Goal: Task Accomplishment & Management: Complete application form

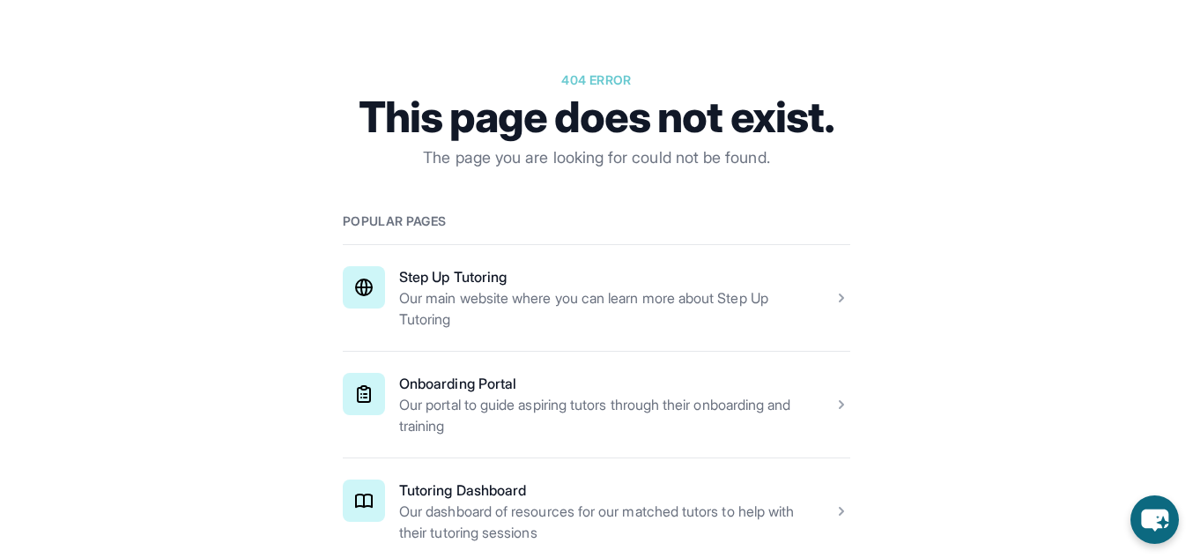
scroll to position [173, 0]
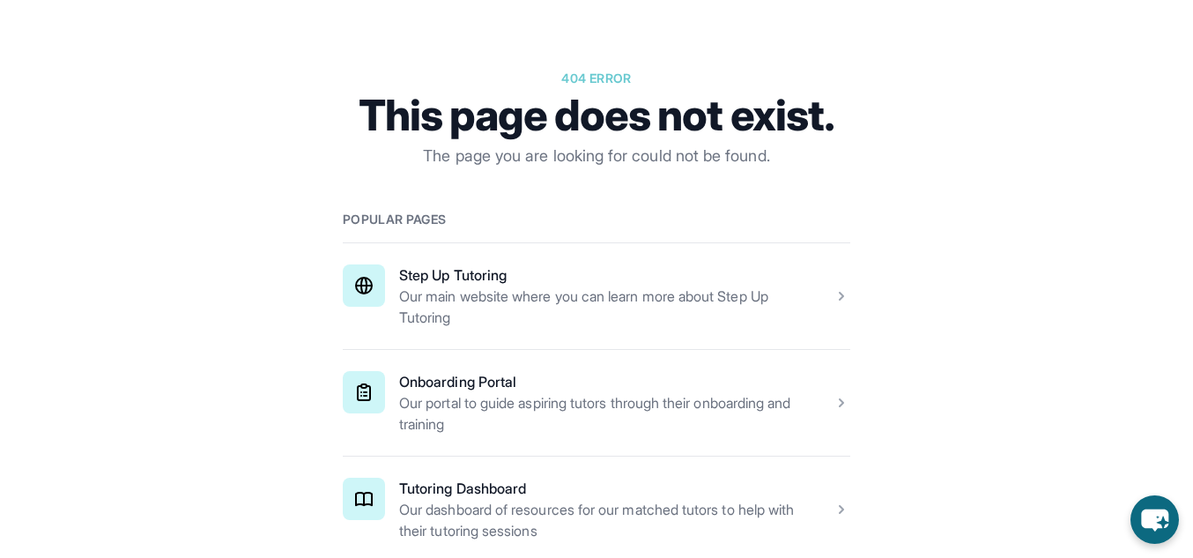
click at [655, 403] on span at bounding box center [597, 403] width 508 height 106
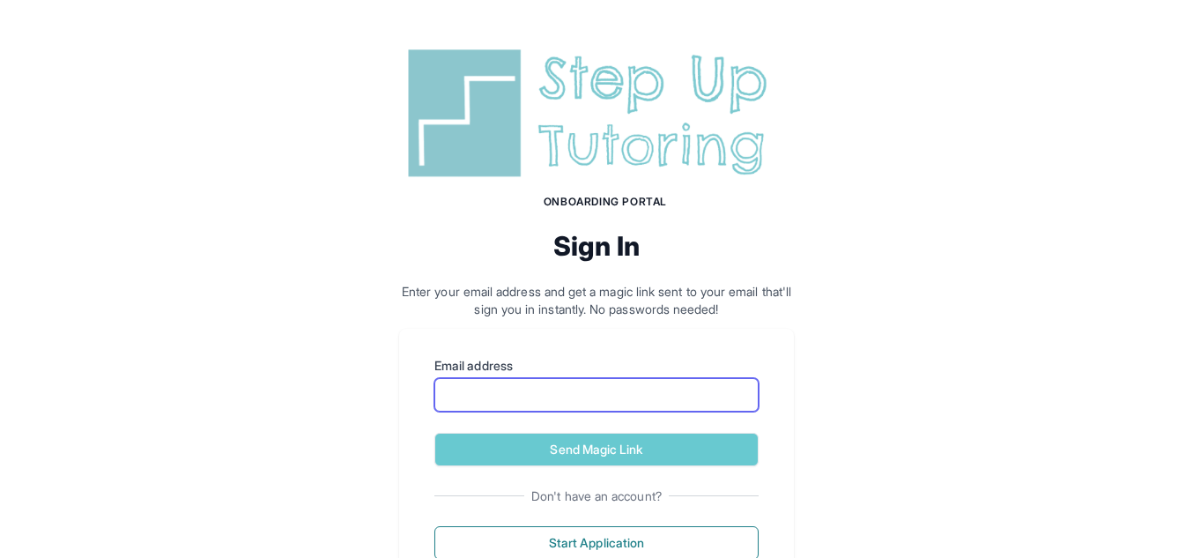
click at [644, 401] on input "Email address" at bounding box center [596, 394] width 324 height 33
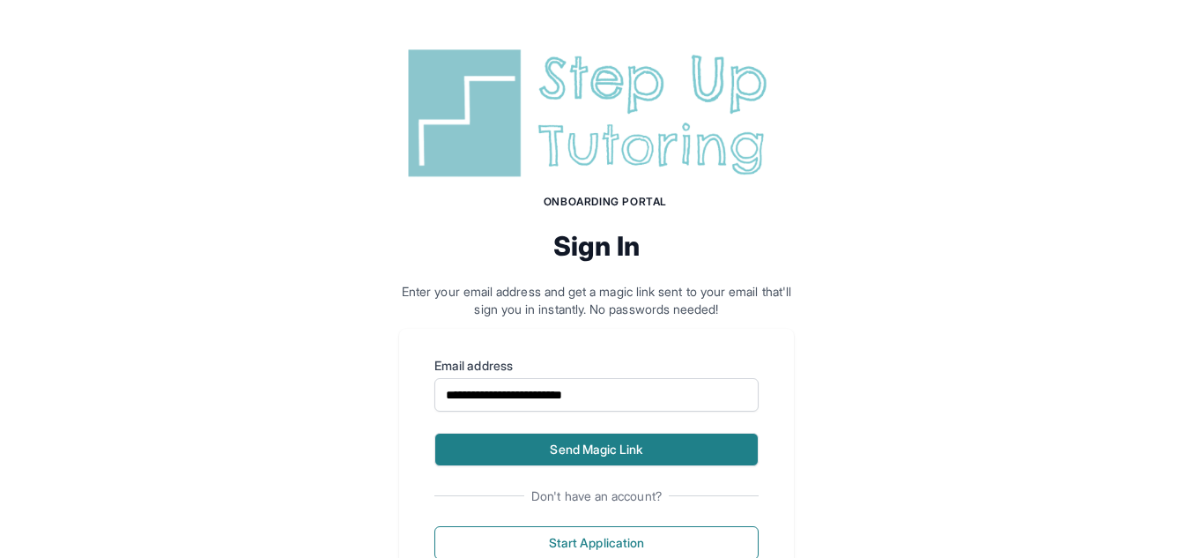
click at [679, 453] on button "Send Magic Link" at bounding box center [596, 449] width 324 height 33
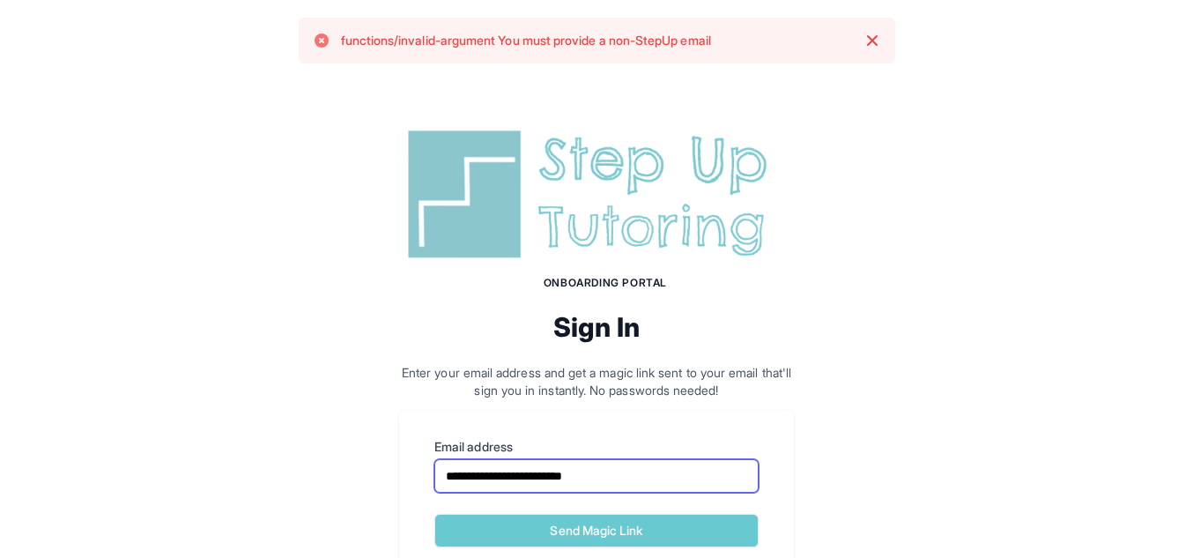
click at [652, 481] on input "**********" at bounding box center [596, 475] width 324 height 33
drag, startPoint x: 652, startPoint y: 481, endPoint x: 354, endPoint y: 449, distance: 299.6
click at [354, 449] on div "**********" at bounding box center [596, 396] width 1193 height 630
type input "*"
click at [529, 468] on input "Email address" at bounding box center [596, 475] width 324 height 33
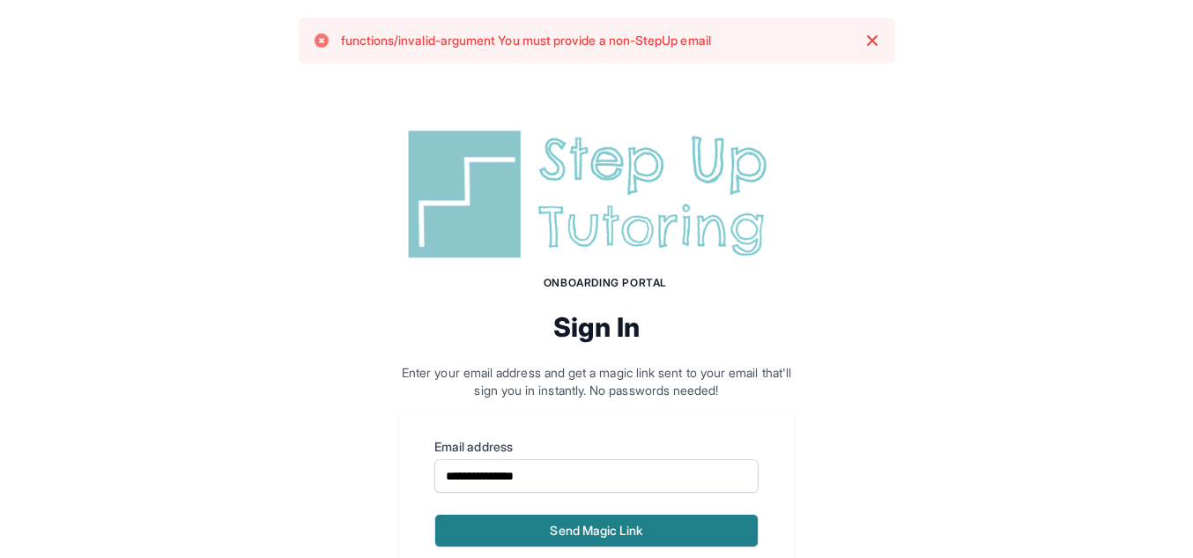
click at [564, 534] on button "Send Magic Link" at bounding box center [596, 530] width 324 height 33
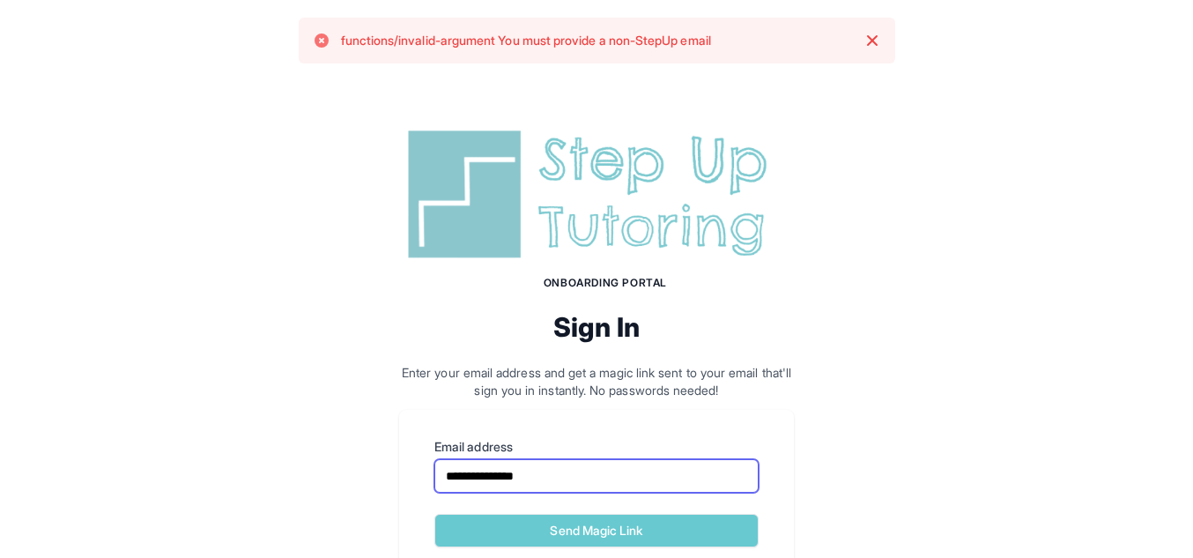
click at [590, 477] on input "**********" at bounding box center [596, 475] width 324 height 33
type input "*"
click at [590, 477] on input "Email address" at bounding box center [596, 475] width 324 height 33
type input "**********"
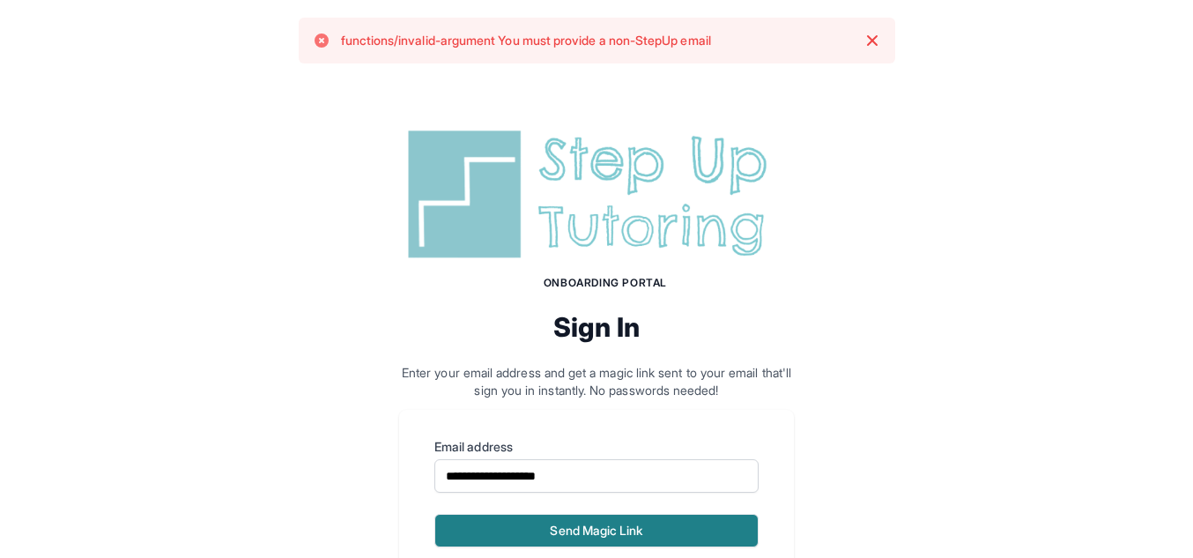
click at [645, 531] on button "Send Magic Link" at bounding box center [596, 530] width 324 height 33
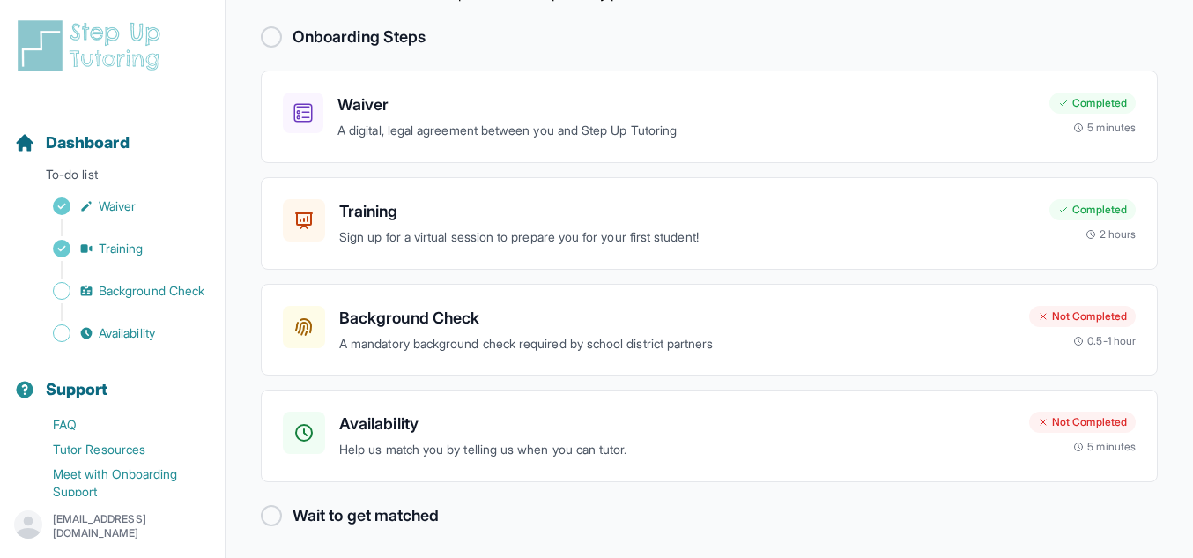
scroll to position [108, 0]
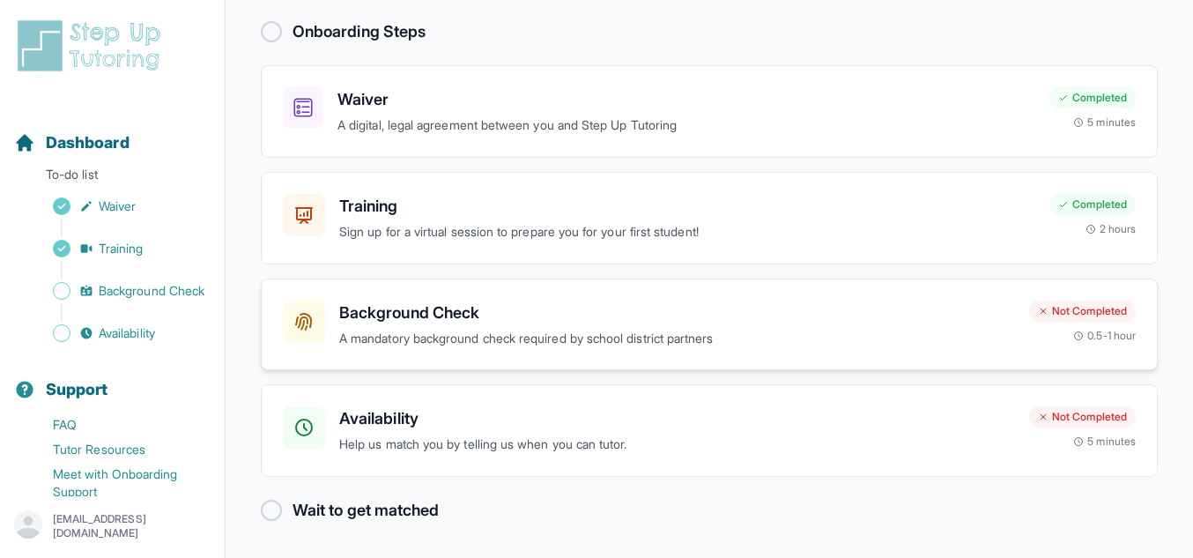
click at [523, 340] on p "A mandatory background check required by school district partners" at bounding box center [677, 339] width 676 height 20
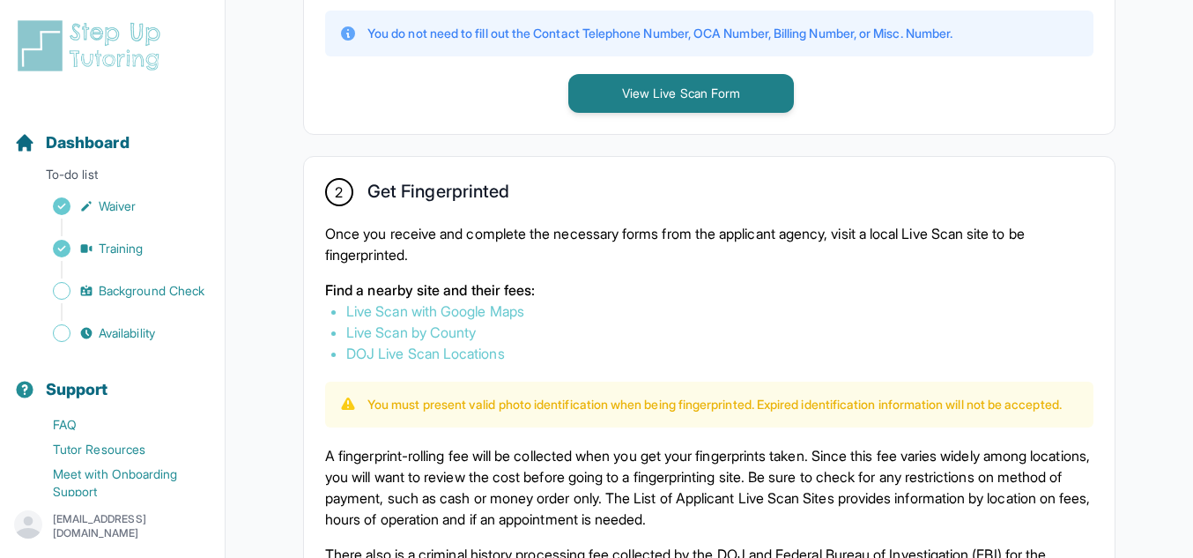
scroll to position [858, 0]
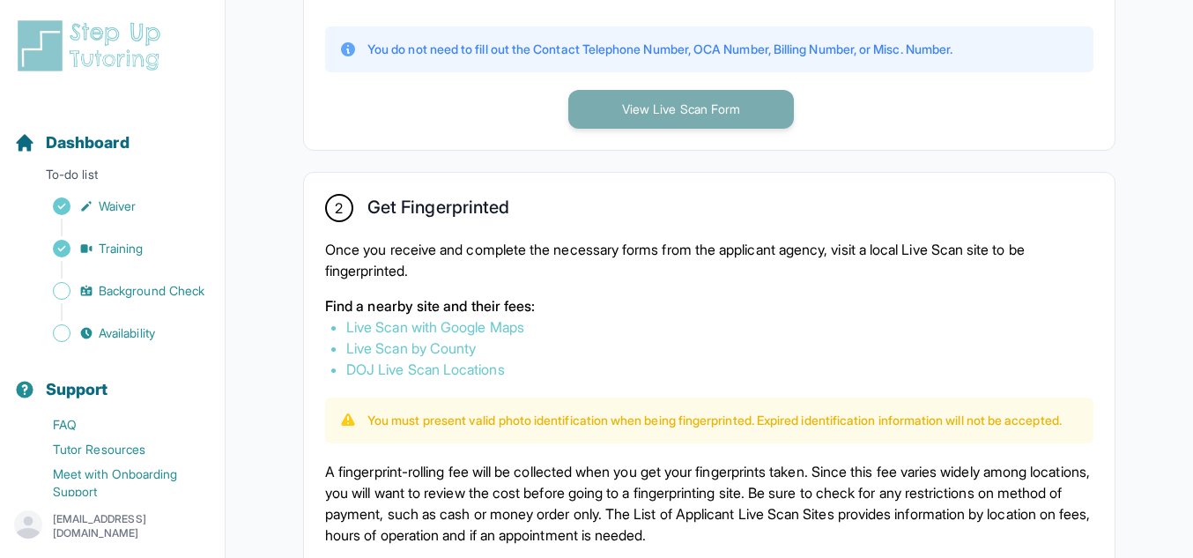
click at [759, 117] on button "View Live Scan Form" at bounding box center [681, 109] width 226 height 39
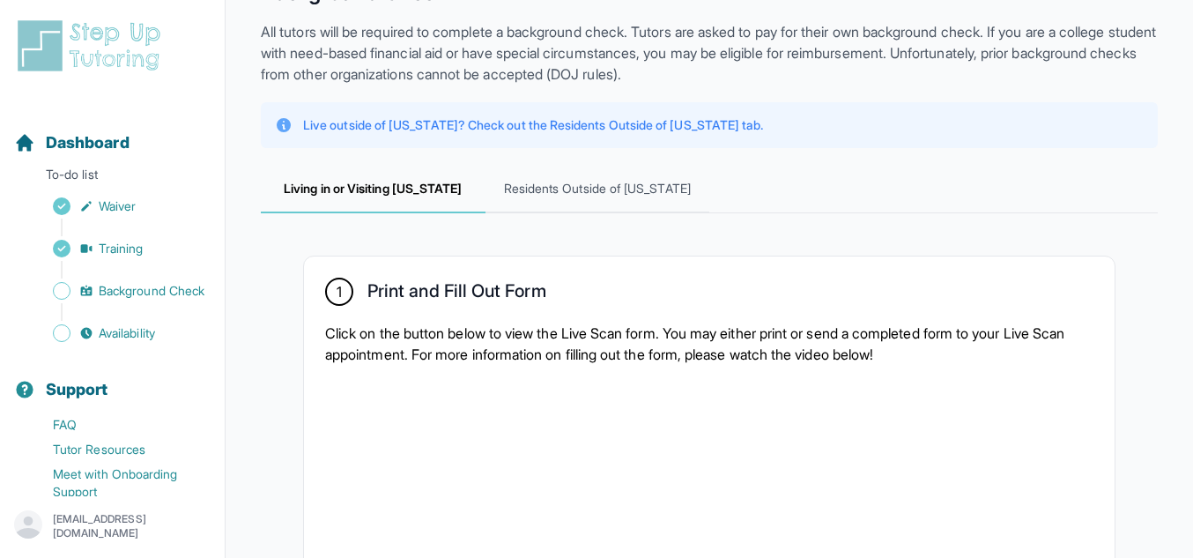
scroll to position [0, 0]
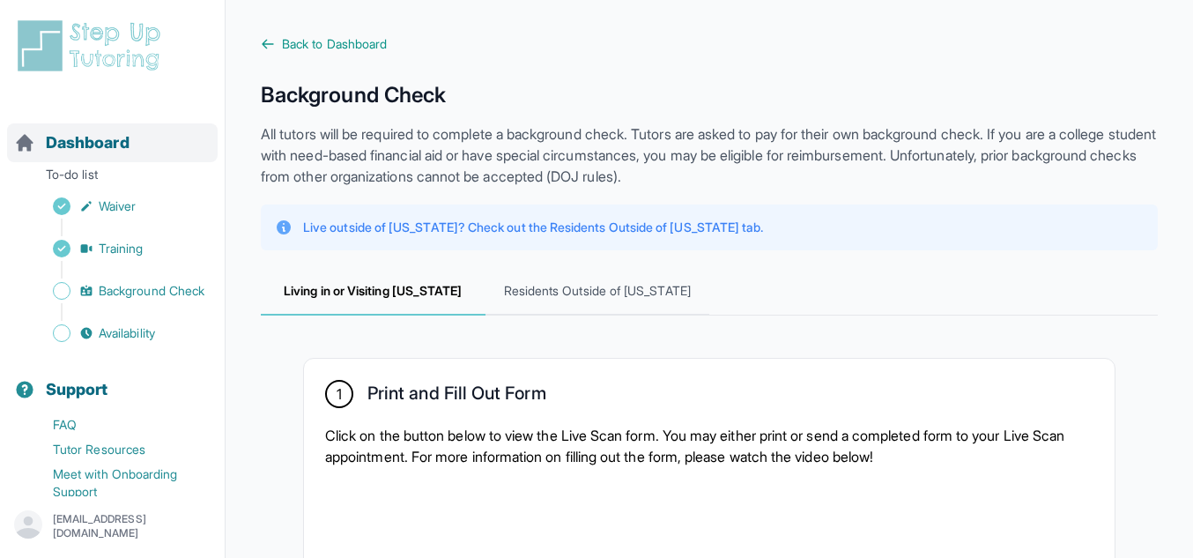
click at [133, 148] on div "Dashboard" at bounding box center [112, 142] width 211 height 39
click at [123, 253] on span "Training" at bounding box center [121, 249] width 45 height 18
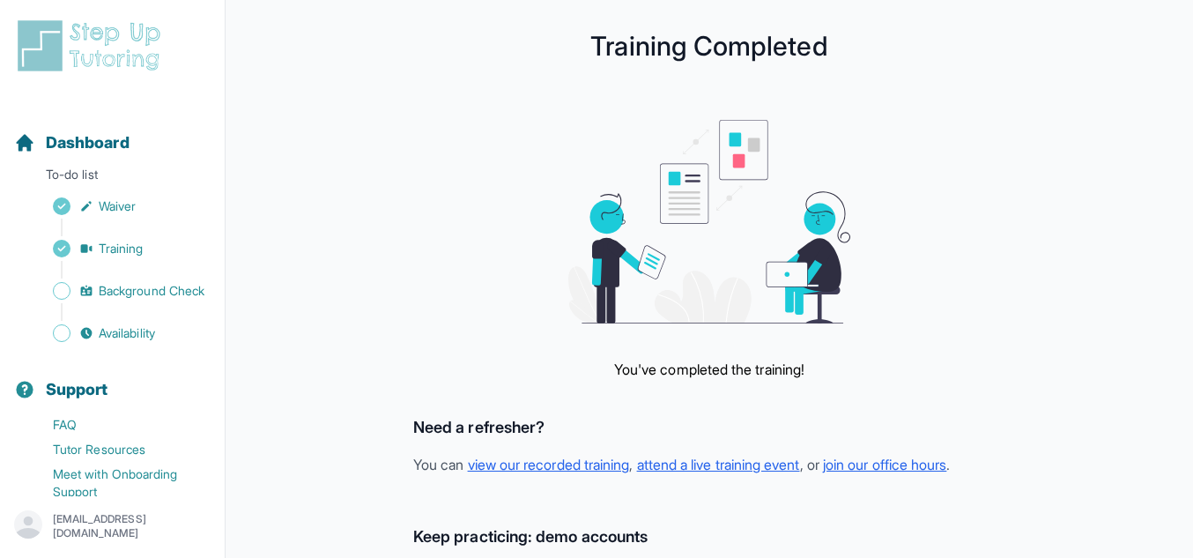
click at [128, 163] on div "Dashboard To-do list Waiver Training Background Check Availability" at bounding box center [112, 223] width 211 height 243
click at [106, 52] on img at bounding box center [92, 46] width 157 height 56
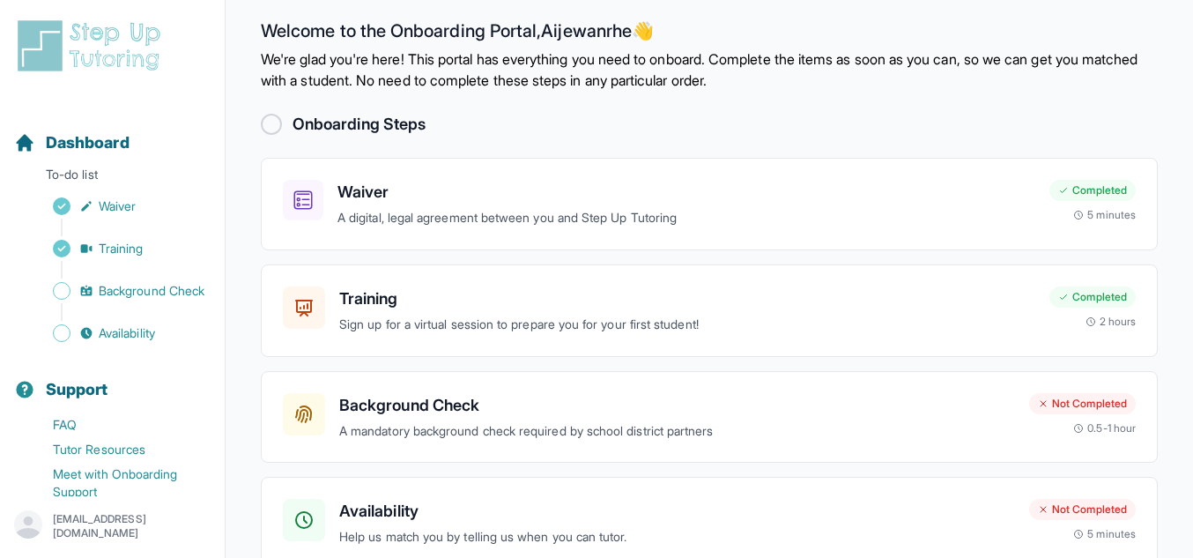
scroll to position [45, 0]
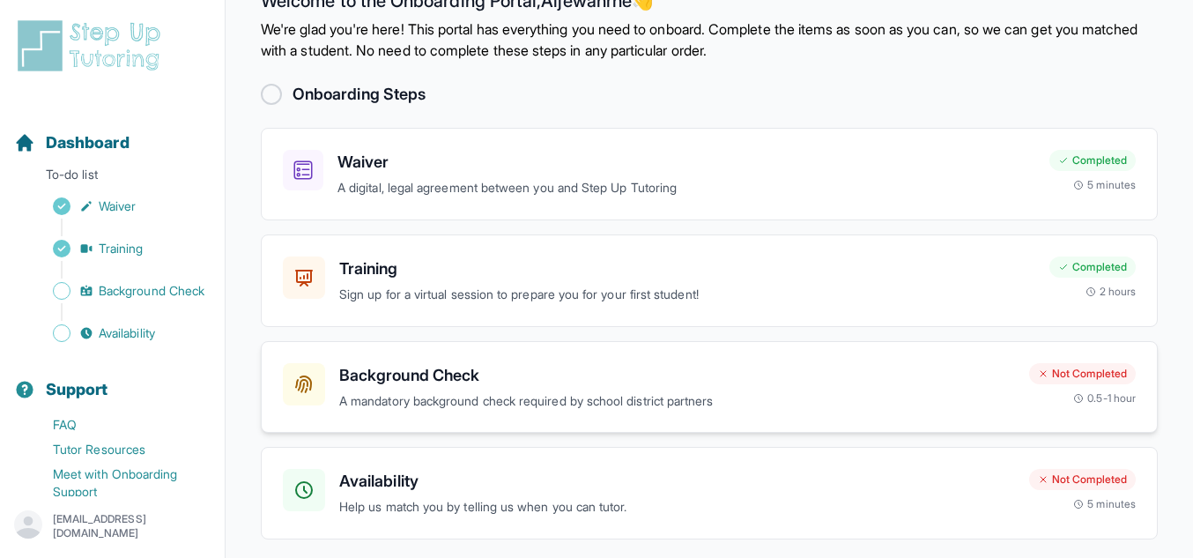
click at [560, 404] on p "A mandatory background check required by school district partners" at bounding box center [677, 401] width 676 height 20
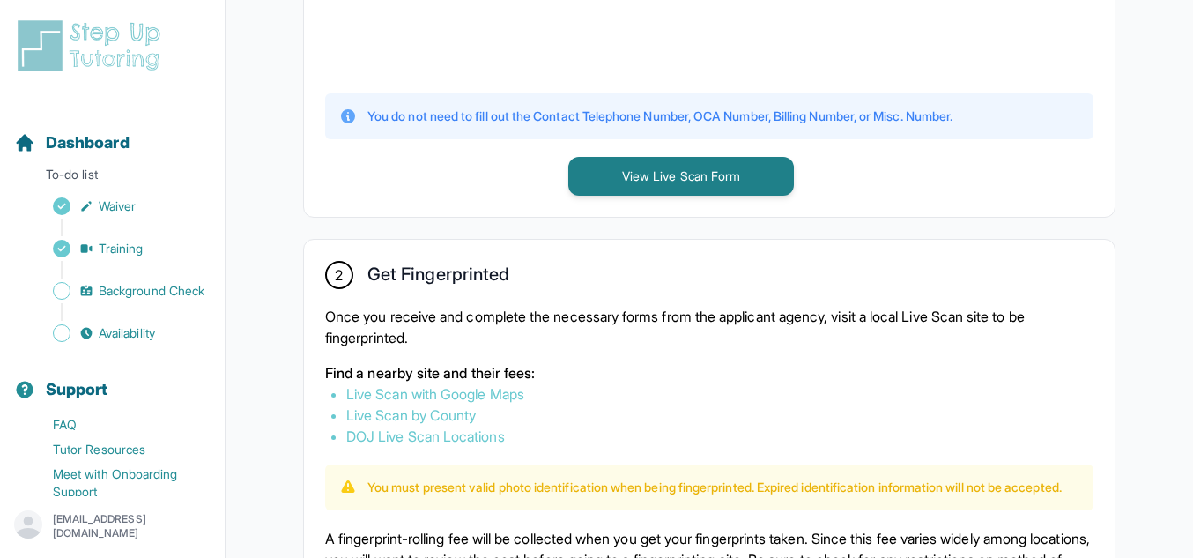
scroll to position [813, 0]
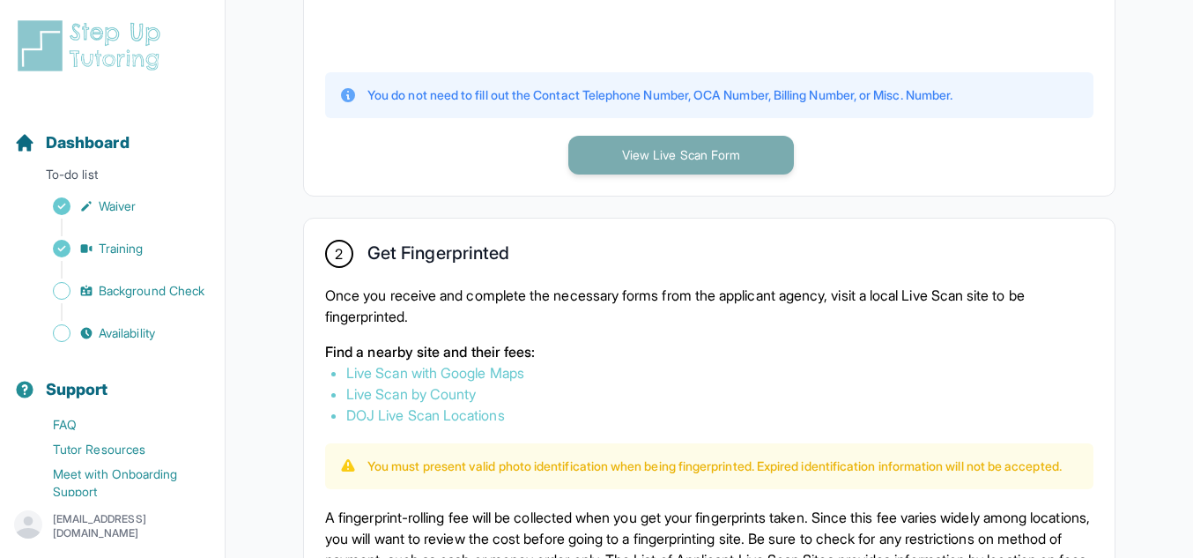
click at [758, 151] on button "View Live Scan Form" at bounding box center [681, 155] width 226 height 39
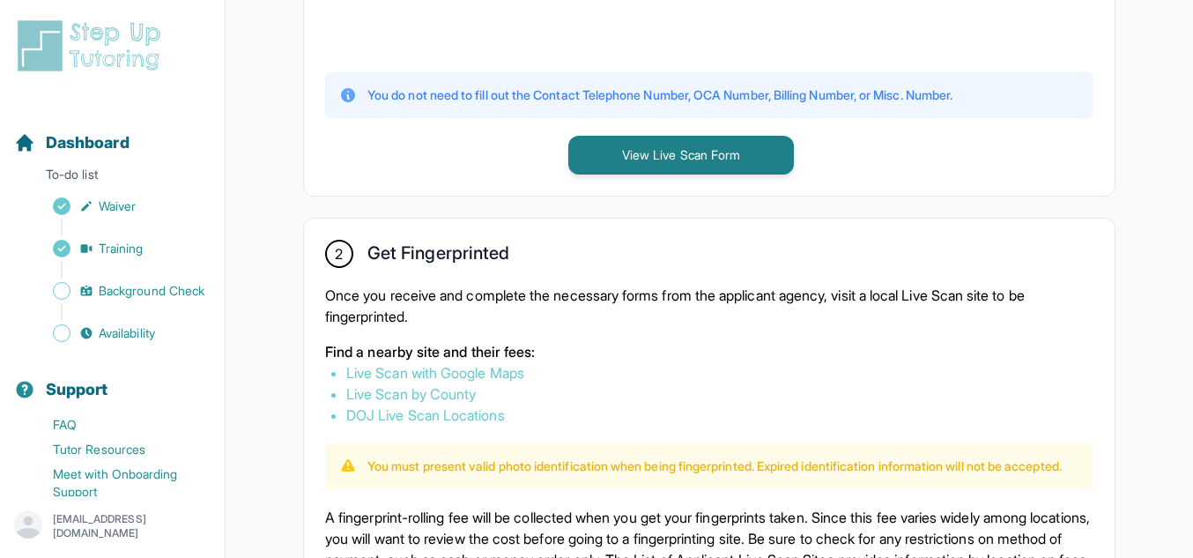
click at [486, 372] on link "Live Scan with Google Maps" at bounding box center [435, 373] width 178 height 18
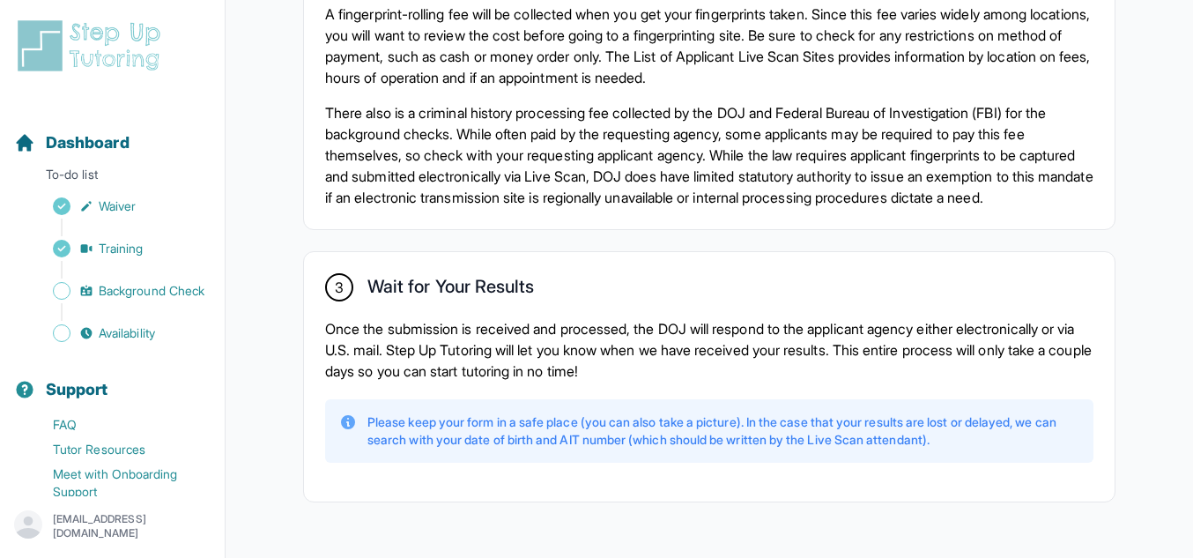
scroll to position [1405, 0]
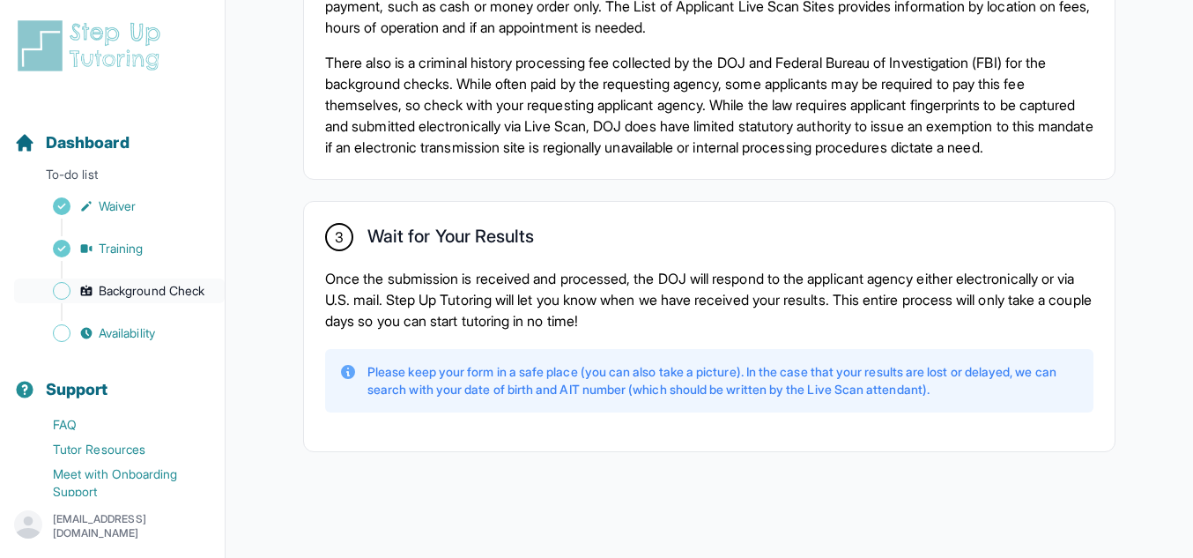
click at [136, 300] on span "Background Check" at bounding box center [152, 291] width 106 height 18
click at [117, 342] on span "Availability" at bounding box center [127, 333] width 56 height 18
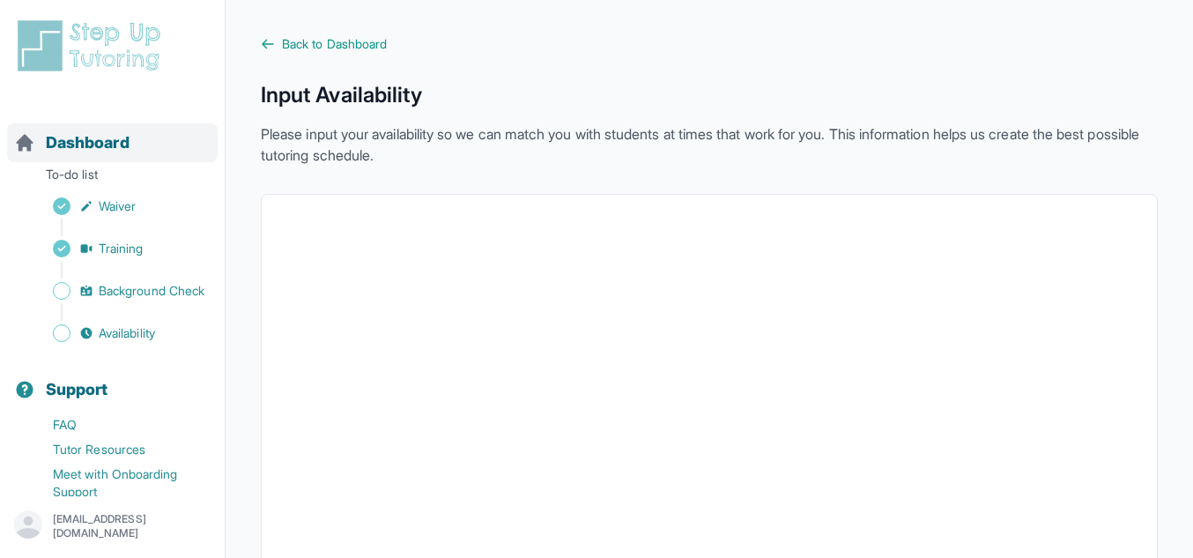
click at [80, 141] on span "Dashboard" at bounding box center [88, 142] width 84 height 25
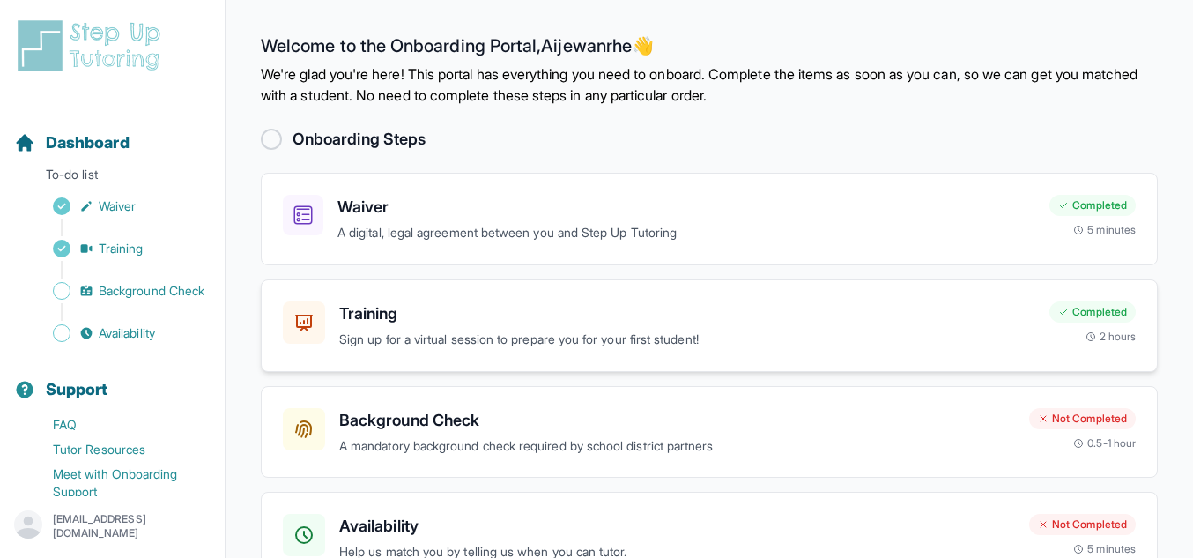
click at [671, 362] on div "Training Sign up for a virtual session to prepare you for your first student! C…" at bounding box center [709, 325] width 897 height 93
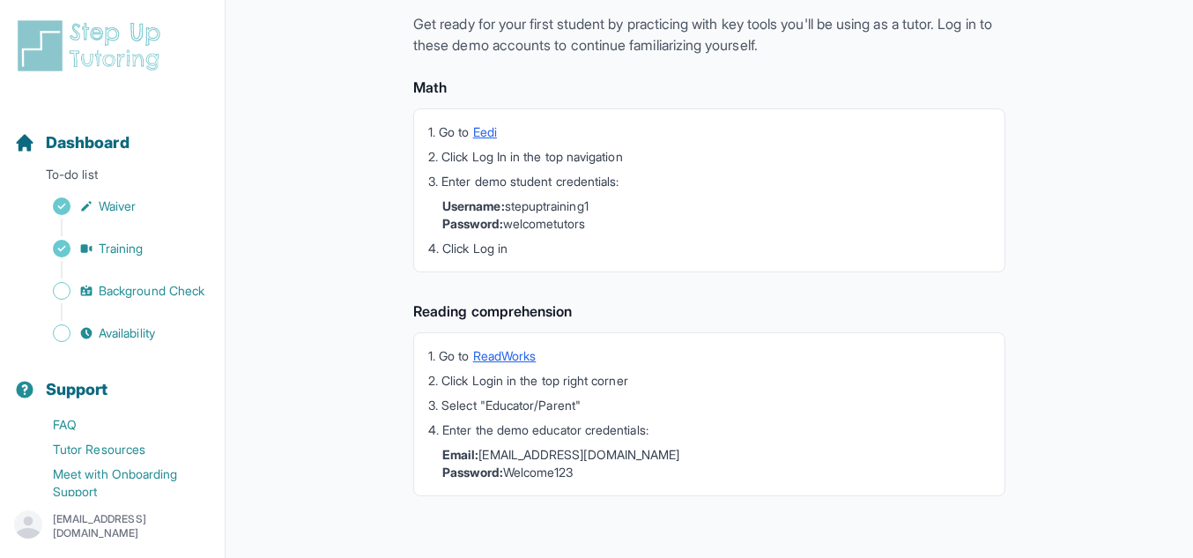
scroll to position [552, 0]
